Goal: Task Accomplishment & Management: Use online tool/utility

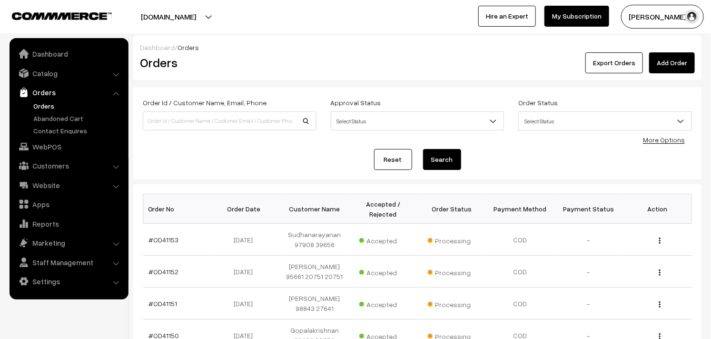
click at [41, 99] on link "Orders" at bounding box center [68, 92] width 113 height 17
click at [41, 103] on link "Orders" at bounding box center [78, 106] width 94 height 10
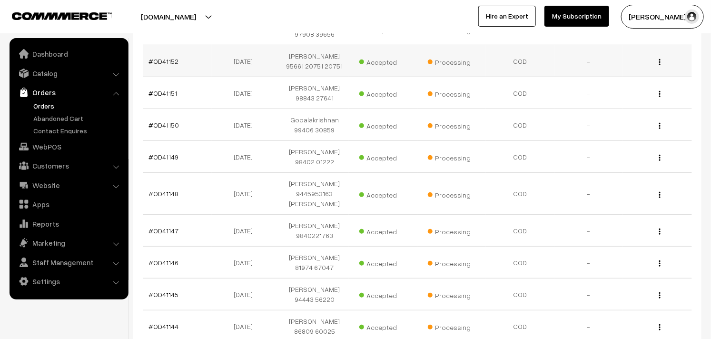
scroll to position [211, 0]
click at [55, 105] on link "Orders" at bounding box center [78, 106] width 94 height 10
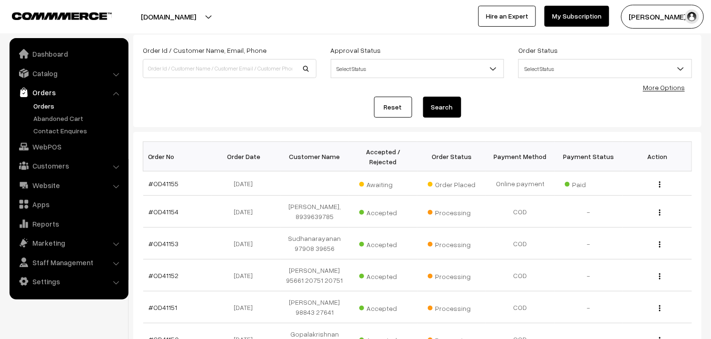
scroll to position [106, 0]
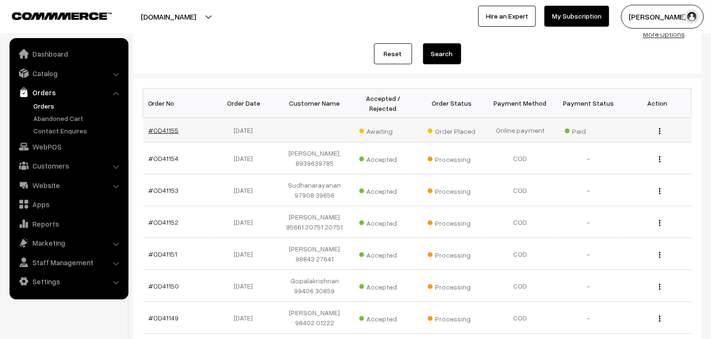
click at [154, 127] on link "#OD41155" at bounding box center [164, 130] width 30 height 8
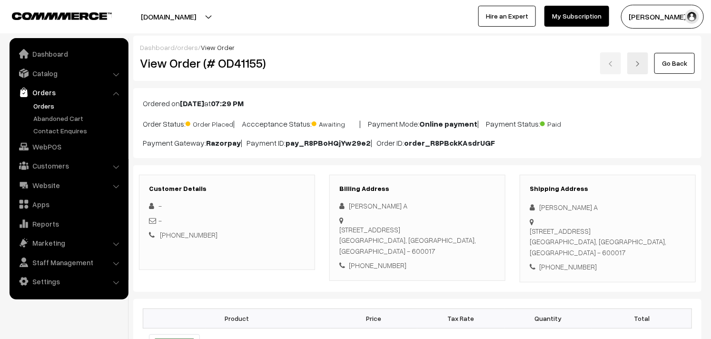
click at [50, 101] on link "Orders" at bounding box center [78, 106] width 94 height 10
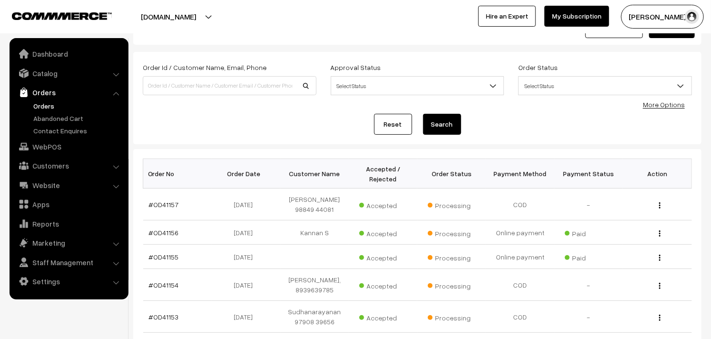
scroll to position [53, 0]
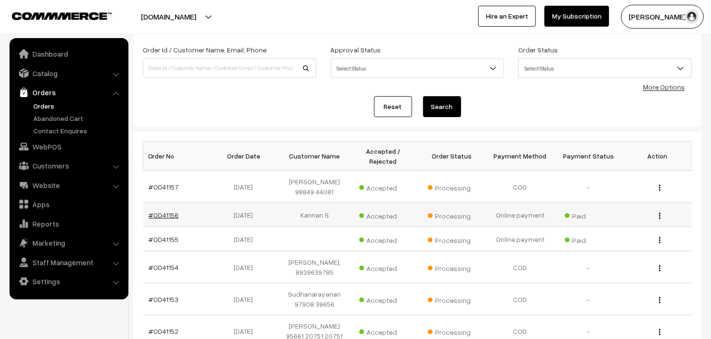
click at [167, 211] on link "#OD41156" at bounding box center [164, 215] width 30 height 8
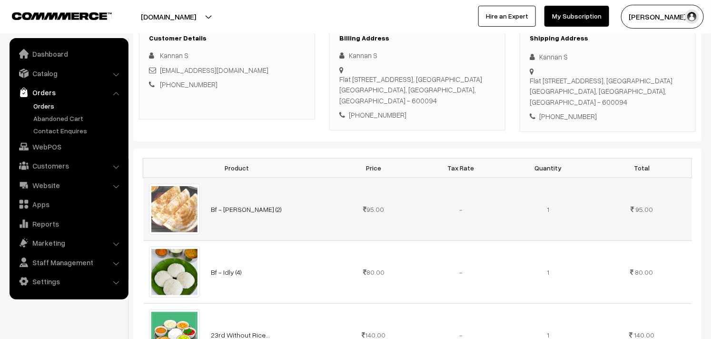
scroll to position [211, 0]
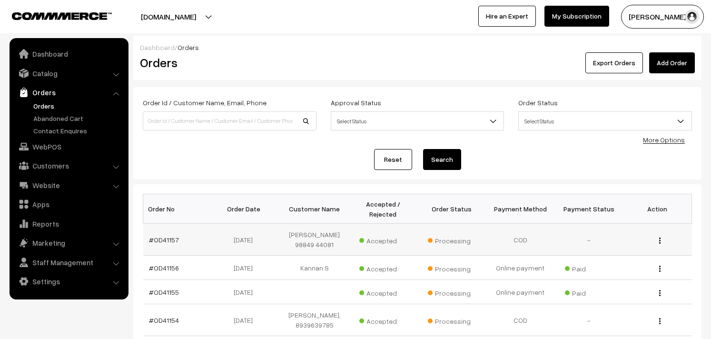
scroll to position [53, 0]
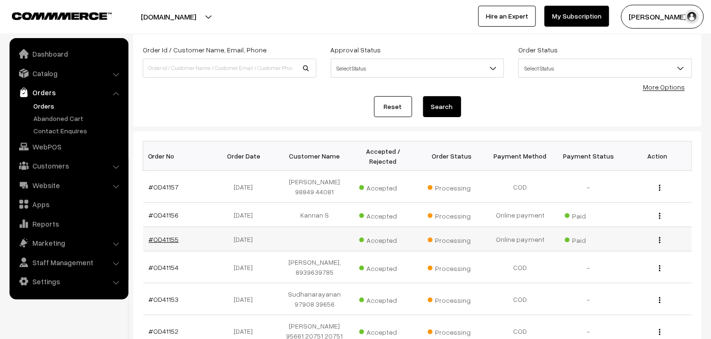
click at [167, 235] on link "#OD41155" at bounding box center [164, 239] width 30 height 8
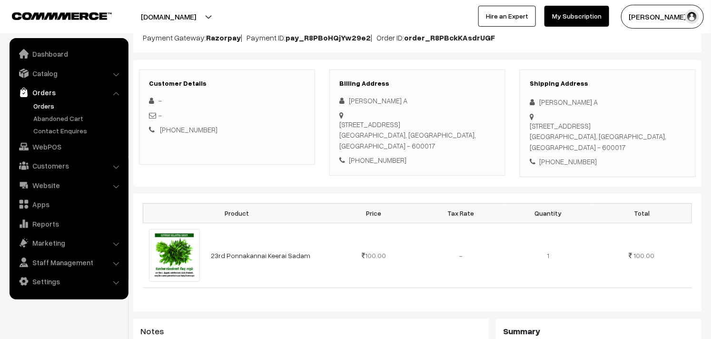
scroll to position [106, 0]
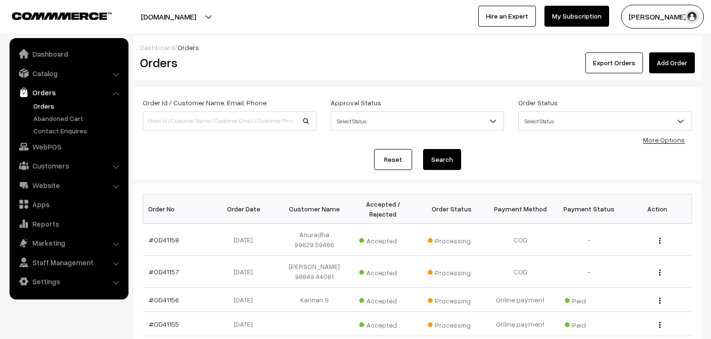
click at [50, 105] on link "Orders" at bounding box center [78, 106] width 94 height 10
click at [56, 103] on link "Orders" at bounding box center [78, 106] width 94 height 10
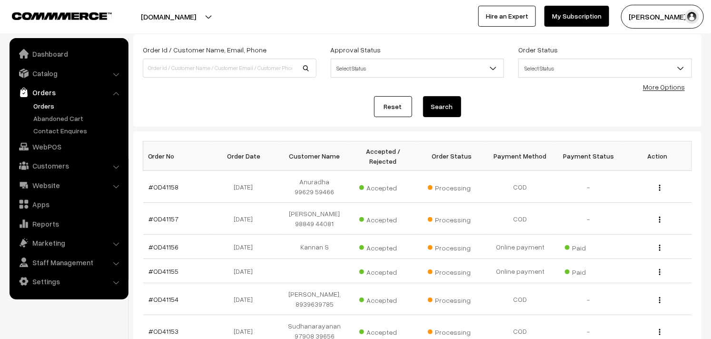
scroll to position [19, 0]
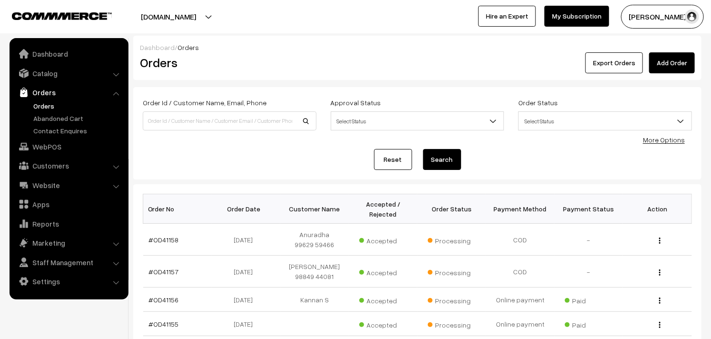
click at [49, 106] on link "Orders" at bounding box center [78, 106] width 94 height 10
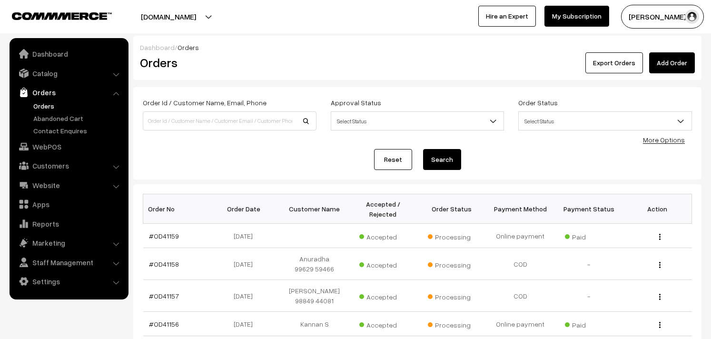
scroll to position [53, 0]
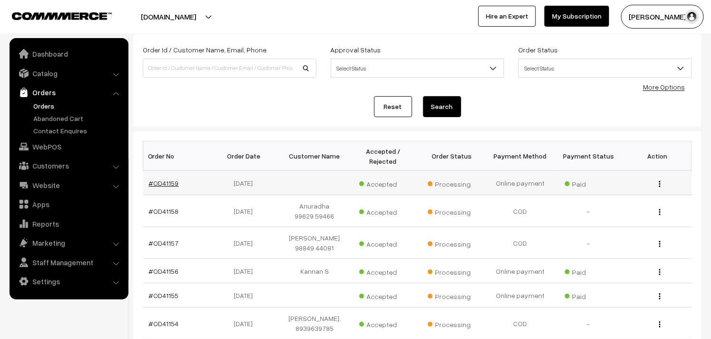
click at [160, 180] on link "#OD41159" at bounding box center [164, 183] width 30 height 8
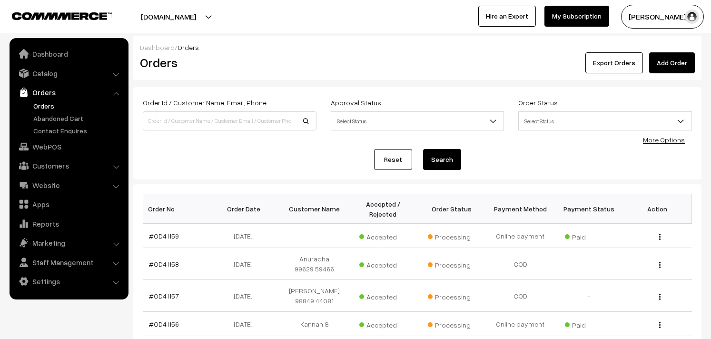
scroll to position [53, 0]
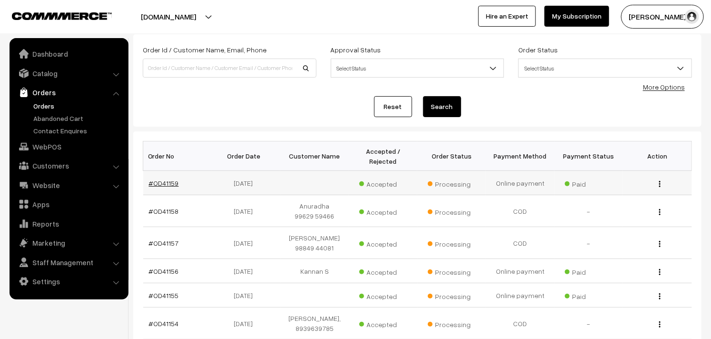
click at [168, 181] on link "#OD41159" at bounding box center [164, 183] width 30 height 8
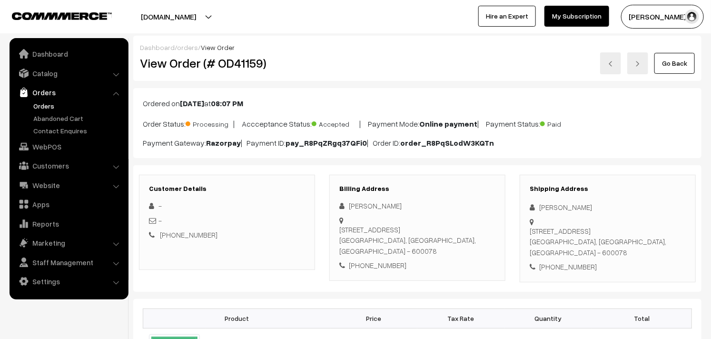
click at [40, 109] on link "Orders" at bounding box center [78, 106] width 94 height 10
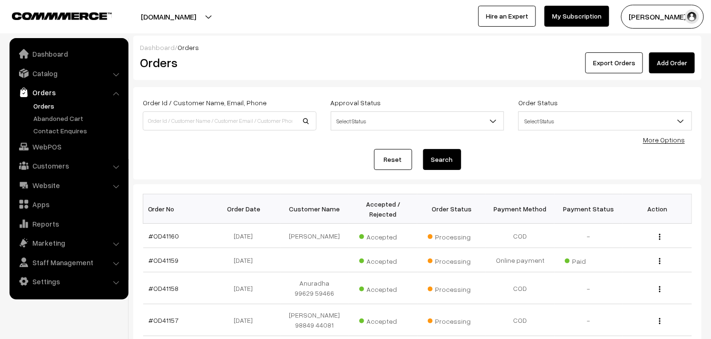
click at [48, 101] on link "Orders" at bounding box center [78, 106] width 94 height 10
click at [49, 107] on link "Orders" at bounding box center [78, 106] width 94 height 10
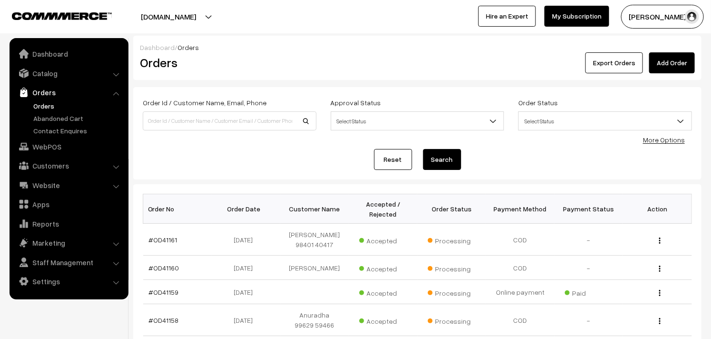
click at [44, 101] on link "Orders" at bounding box center [78, 106] width 94 height 10
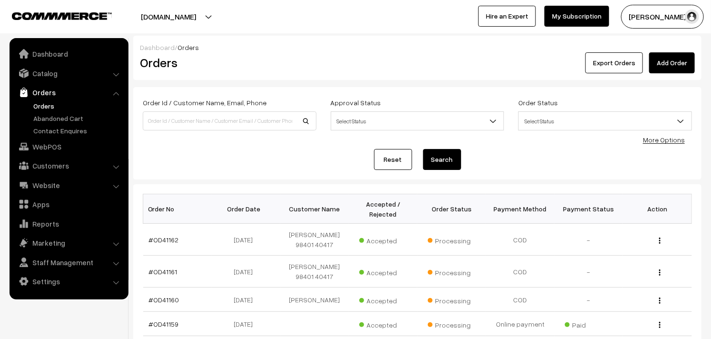
click at [52, 104] on link "Orders" at bounding box center [78, 106] width 94 height 10
click at [49, 100] on li "Orders Orders" at bounding box center [69, 110] width 114 height 52
click at [48, 104] on link "Orders" at bounding box center [78, 106] width 94 height 10
click at [58, 149] on link "WebPOS" at bounding box center [68, 146] width 113 height 17
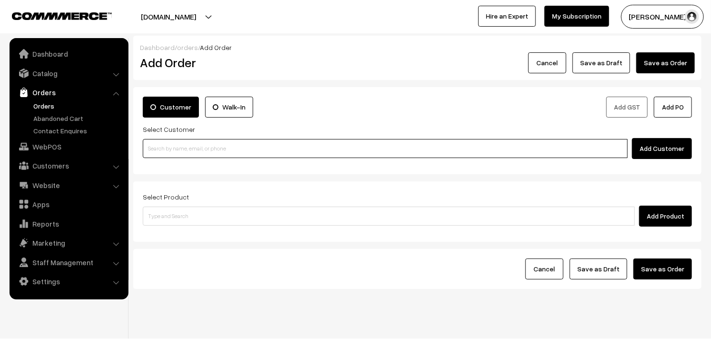
click at [193, 149] on input at bounding box center [385, 148] width 485 height 19
paste input "94455 16181"
click at [164, 144] on input "94455 16181" at bounding box center [385, 148] width 485 height 19
type input "9445516181"
